Goal: Information Seeking & Learning: Learn about a topic

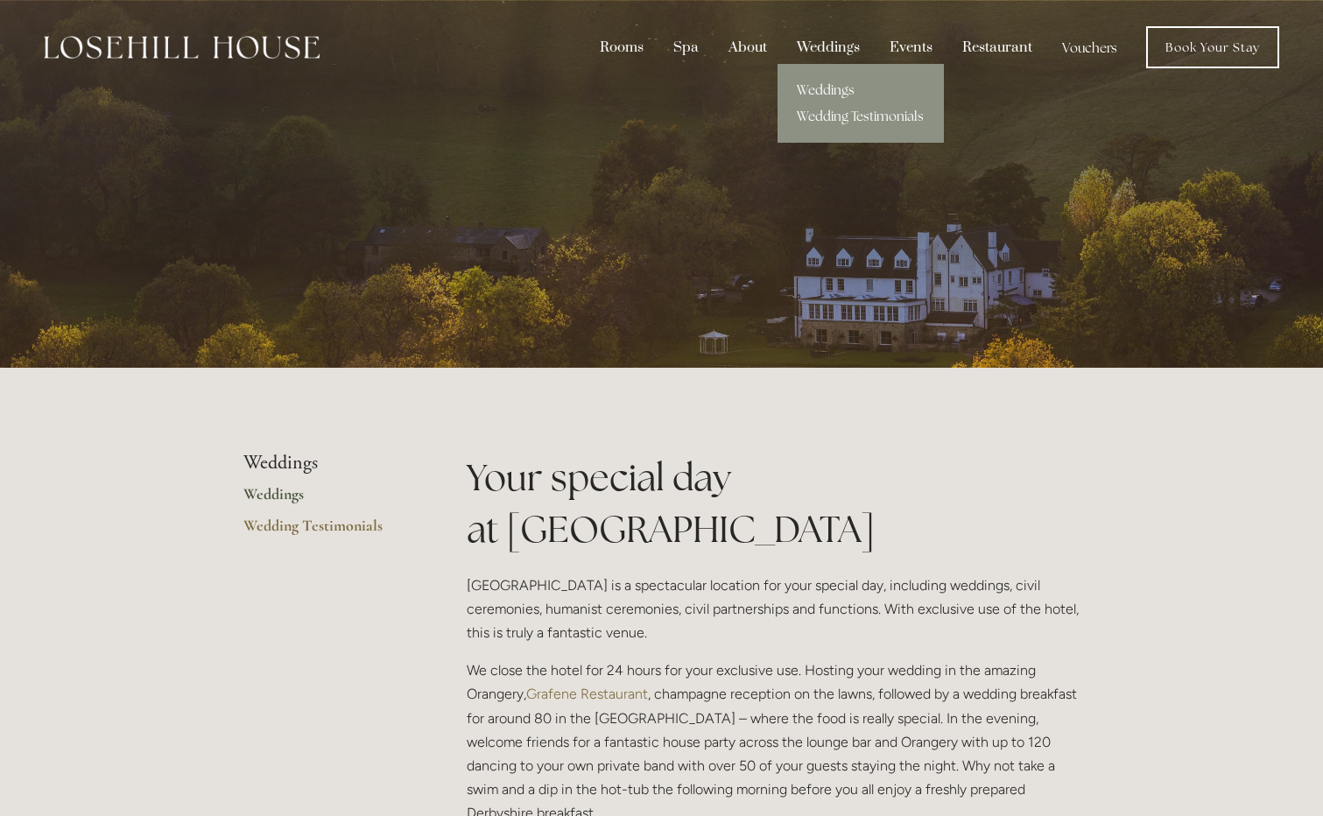
click at [828, 81] on link "Weddings" at bounding box center [860, 90] width 166 height 26
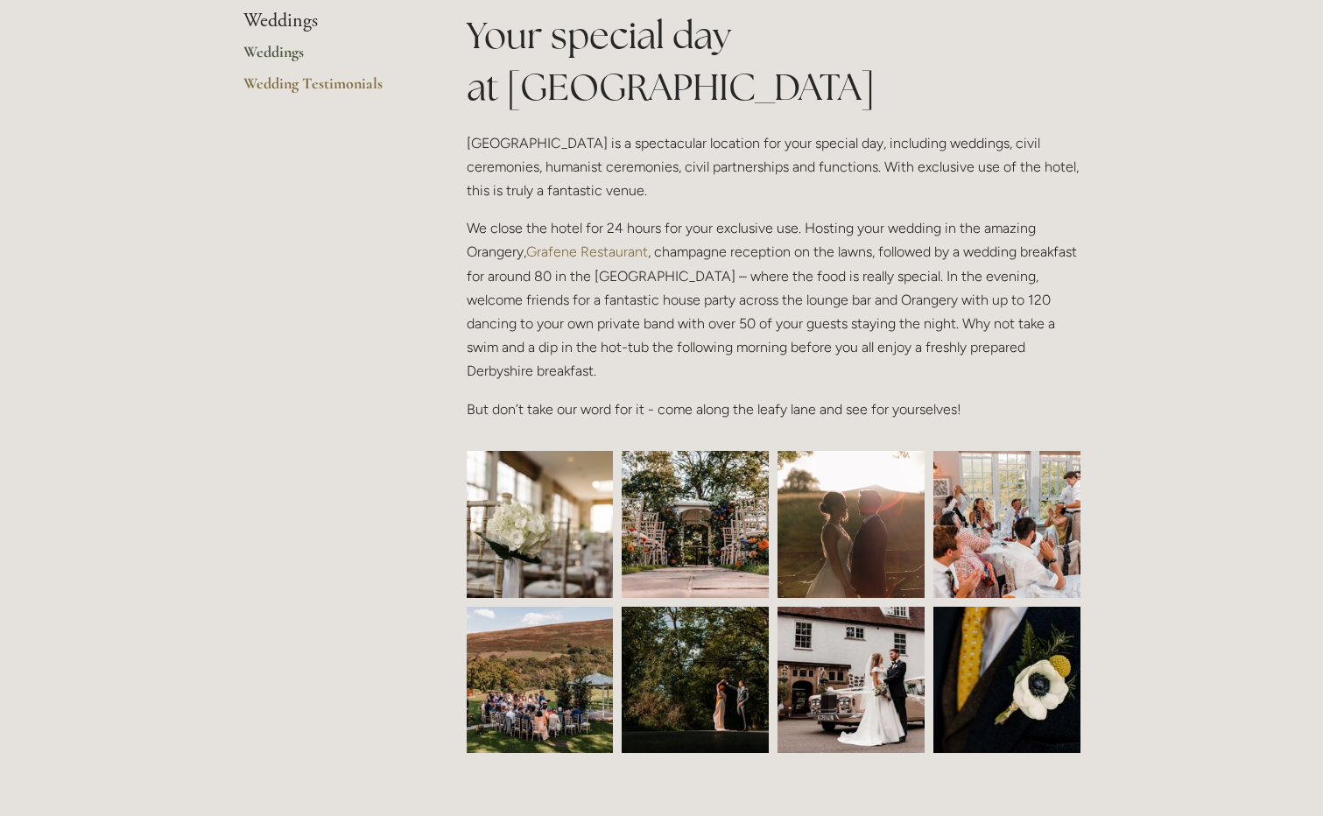
scroll to position [613, 0]
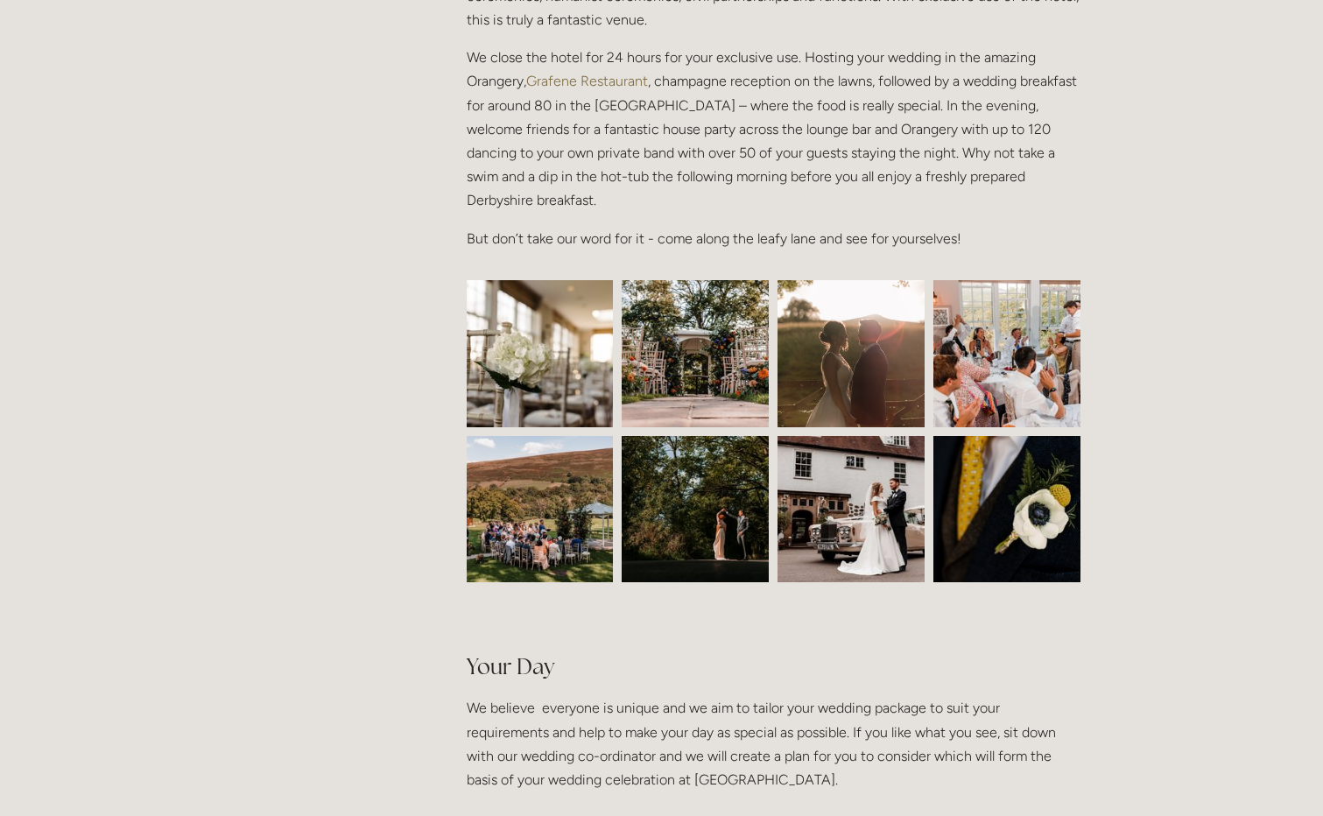
click at [542, 352] on img at bounding box center [540, 353] width 221 height 147
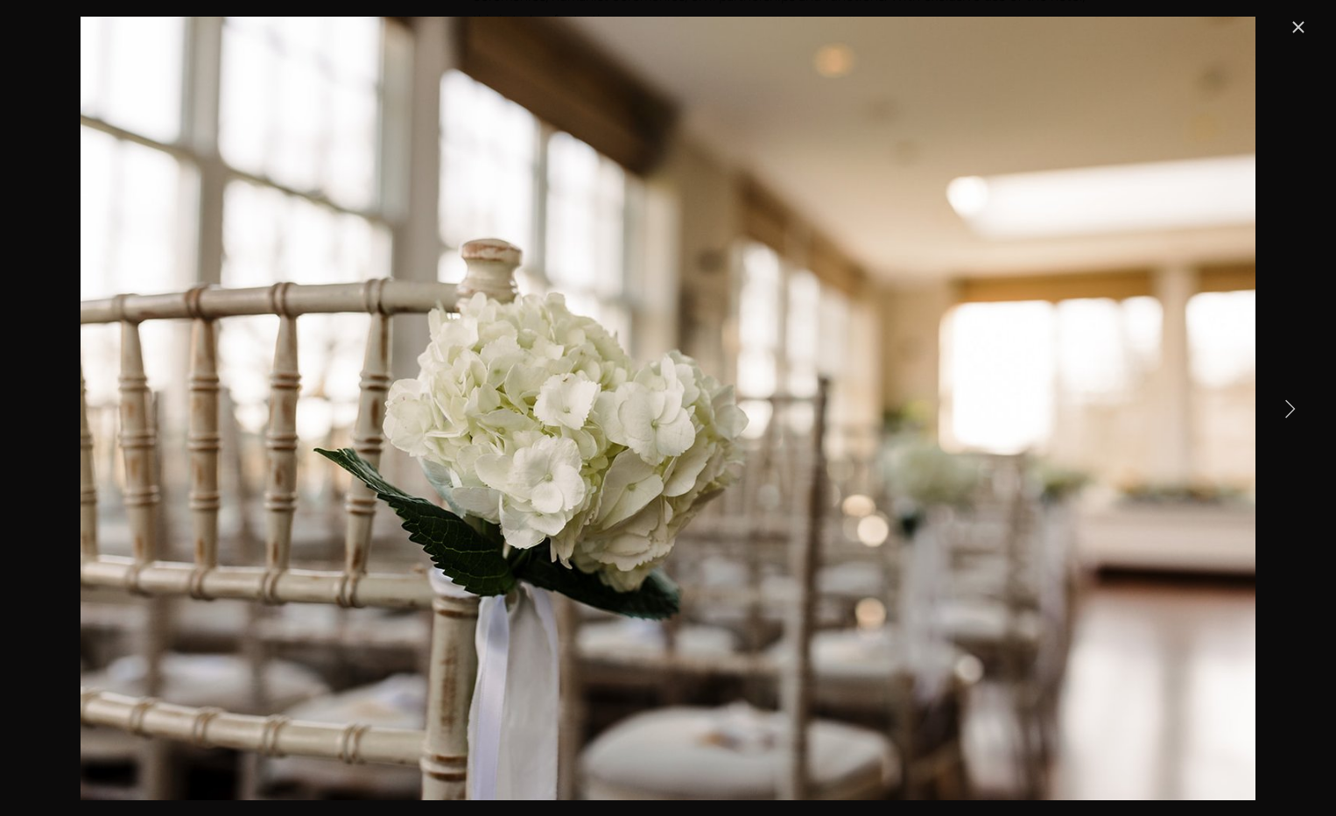
click at [1292, 401] on link "Next Item" at bounding box center [1289, 408] width 39 height 39
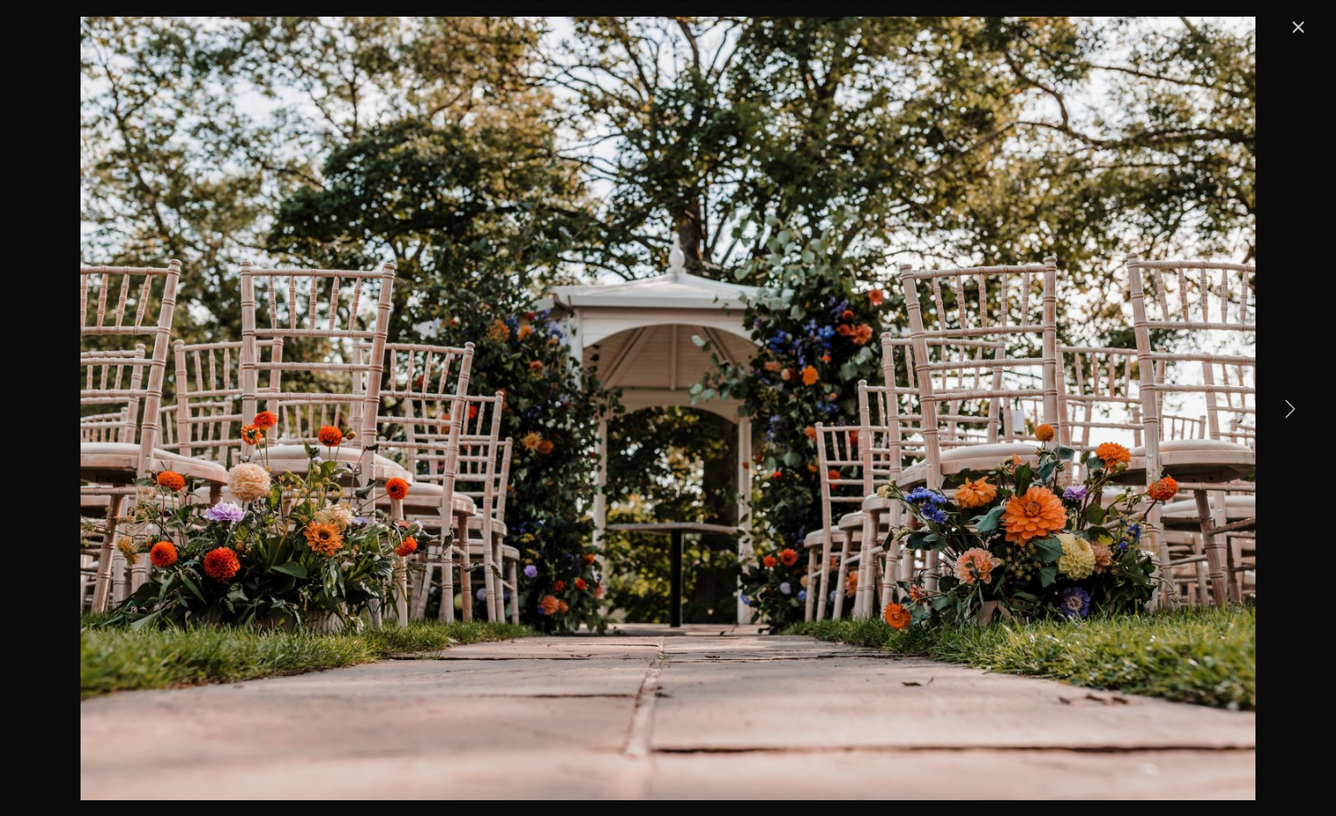
click at [1292, 401] on link "Next Item" at bounding box center [1289, 408] width 39 height 39
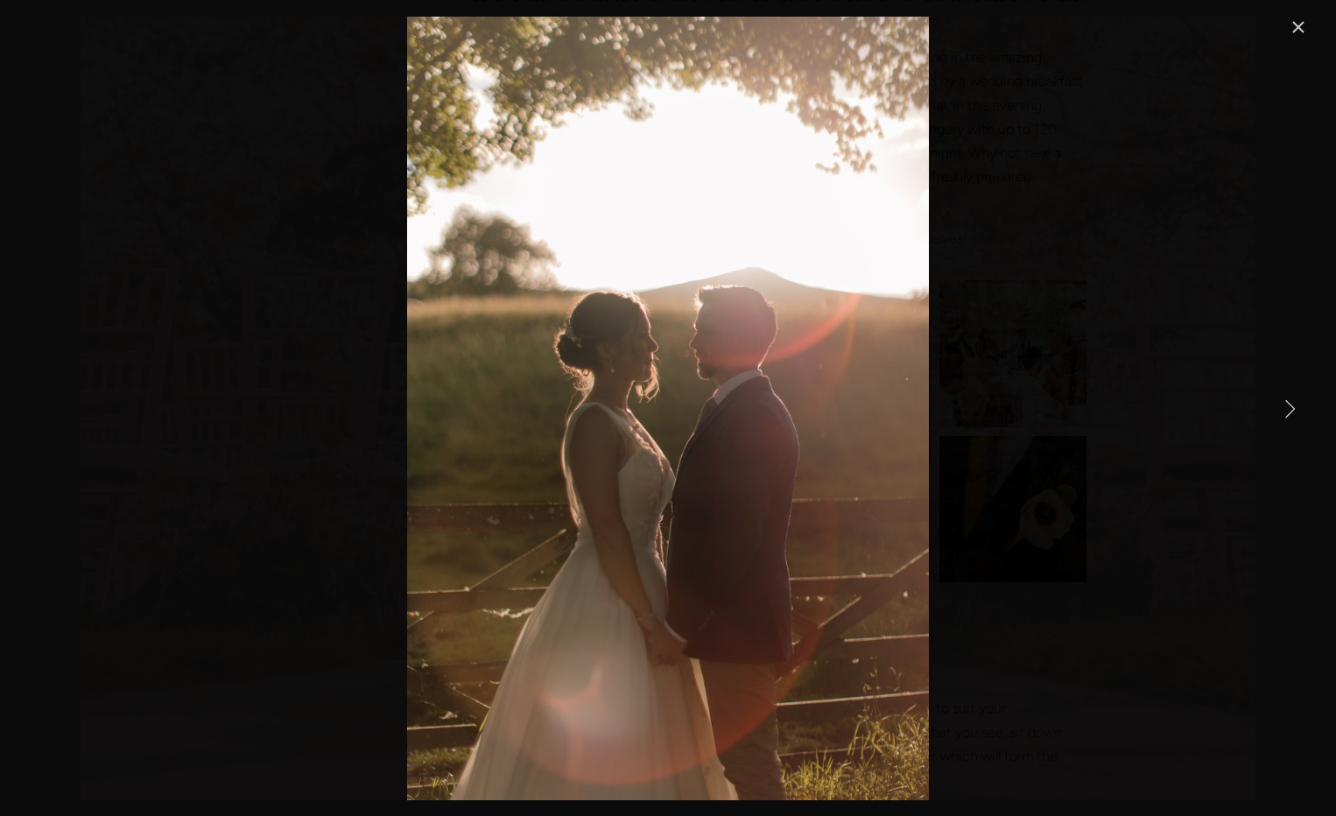
click at [1292, 401] on link "Next Item" at bounding box center [1289, 408] width 39 height 39
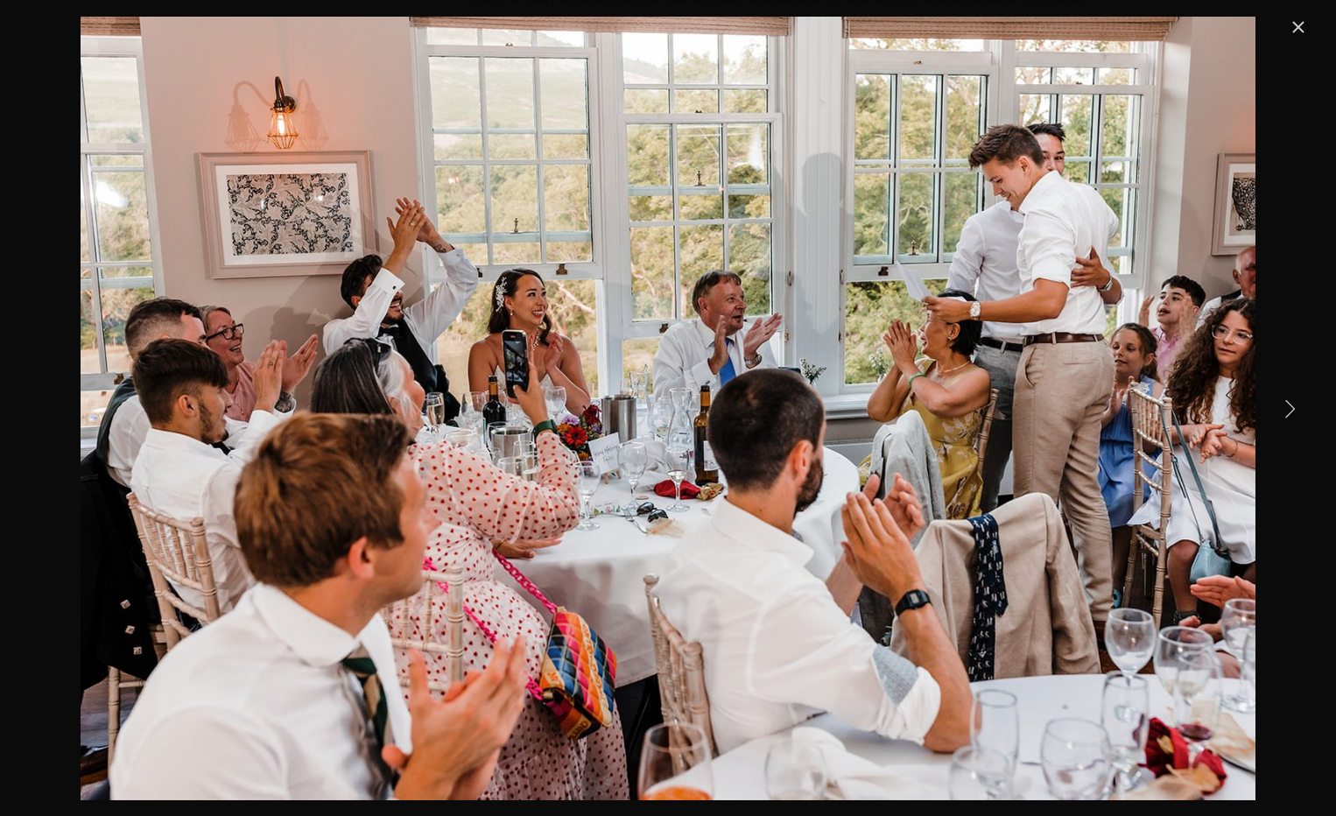
click at [1293, 401] on link "Next Item" at bounding box center [1289, 408] width 39 height 39
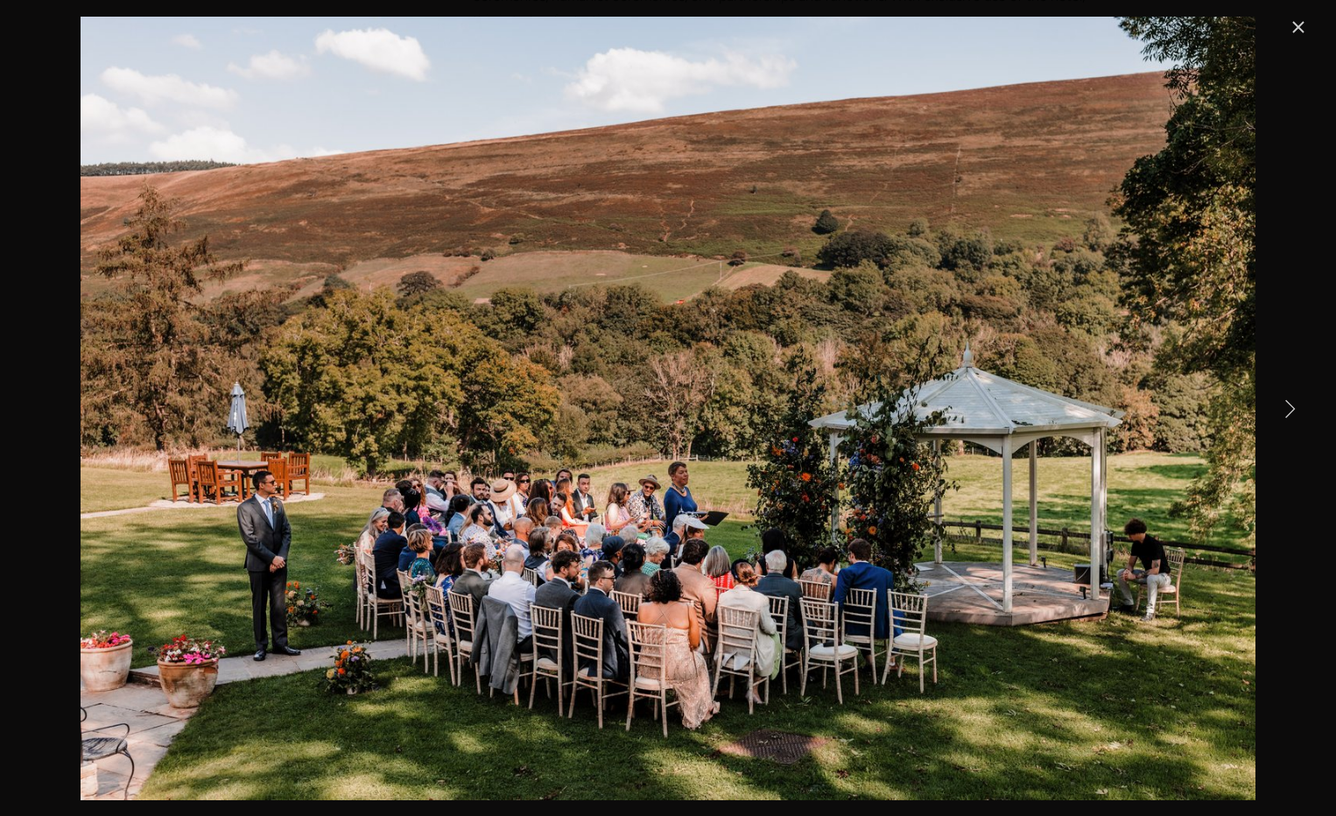
click at [1293, 401] on link "Next Item" at bounding box center [1289, 408] width 39 height 39
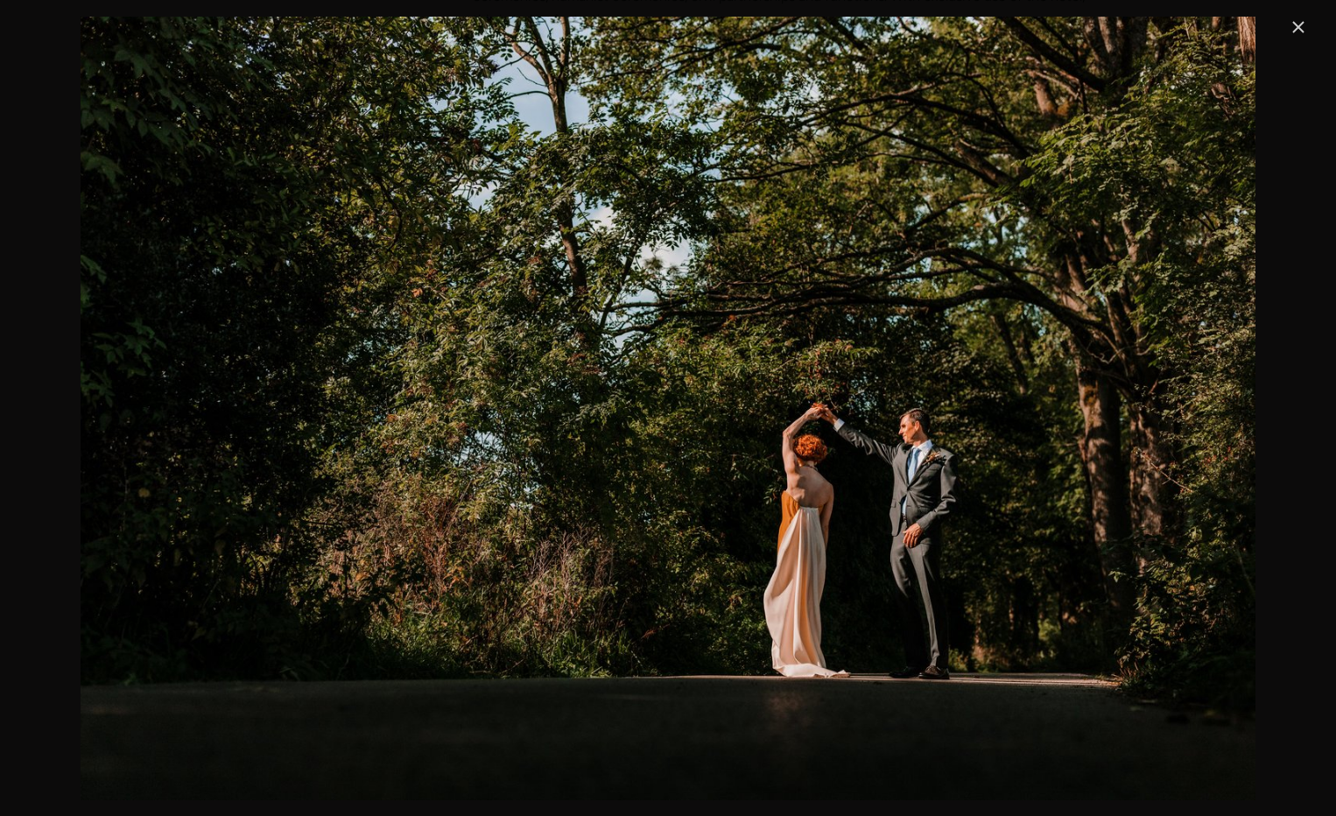
click at [1300, 25] on link "Close" at bounding box center [1298, 27] width 21 height 21
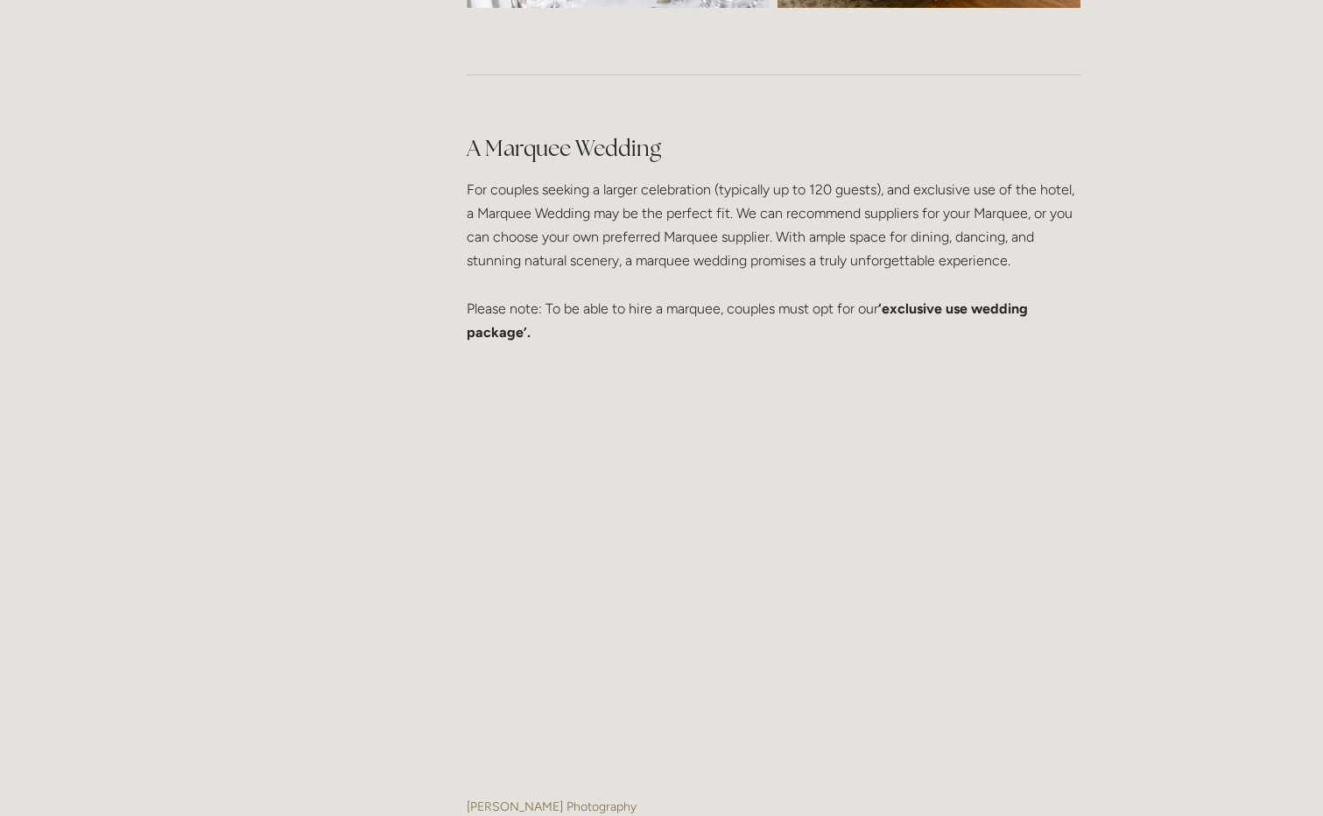
scroll to position [3765, 0]
